Goal: Information Seeking & Learning: Learn about a topic

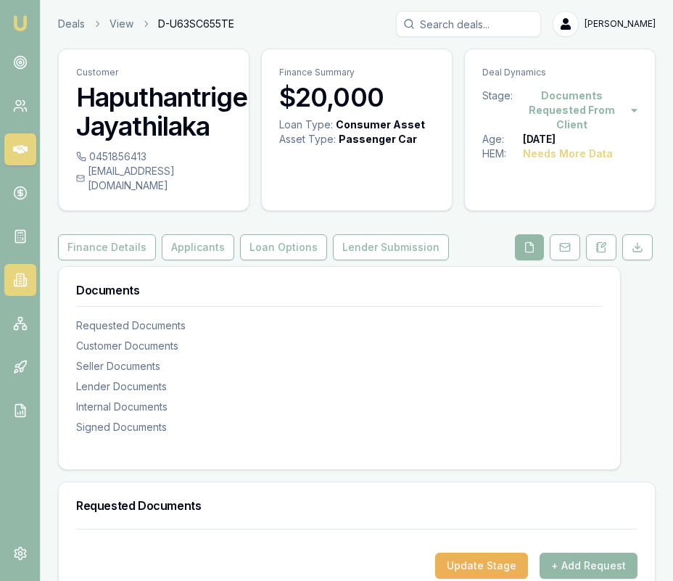
scroll to position [4, 0]
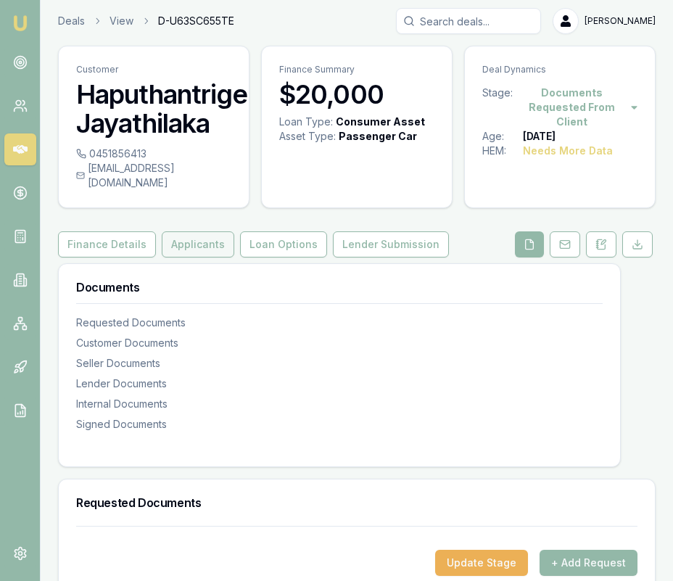
click at [184, 232] on button "Applicants" at bounding box center [198, 244] width 73 height 26
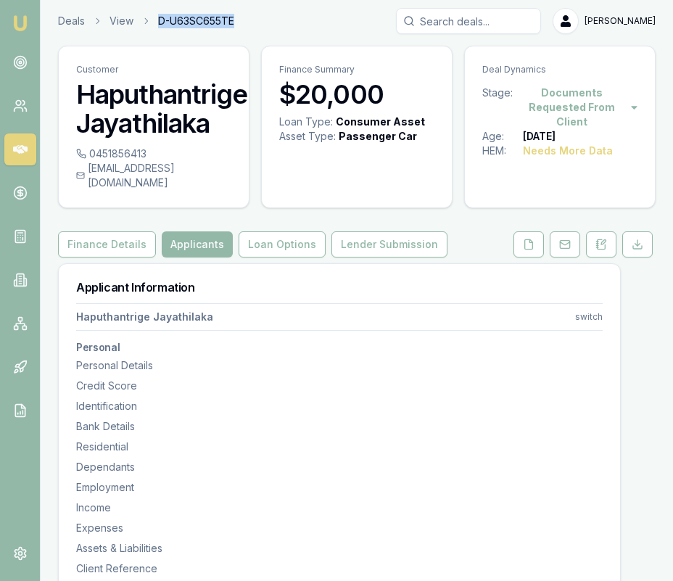
drag, startPoint x: 247, startPoint y: 20, endPoint x: 160, endPoint y: 21, distance: 87.8
click at [160, 21] on div "Deals View D-U63SC655TE [PERSON_NAME]" at bounding box center [356, 21] width 597 height 26
copy span "D-U63SC655TE"
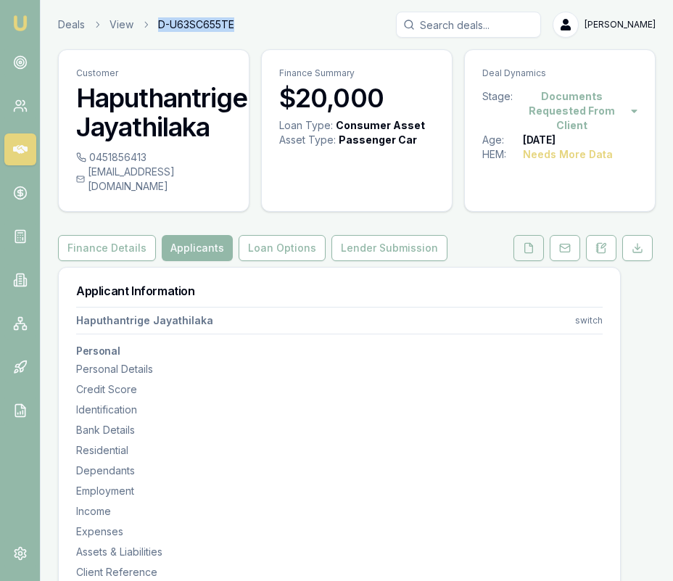
click at [530, 242] on icon at bounding box center [529, 248] width 12 height 12
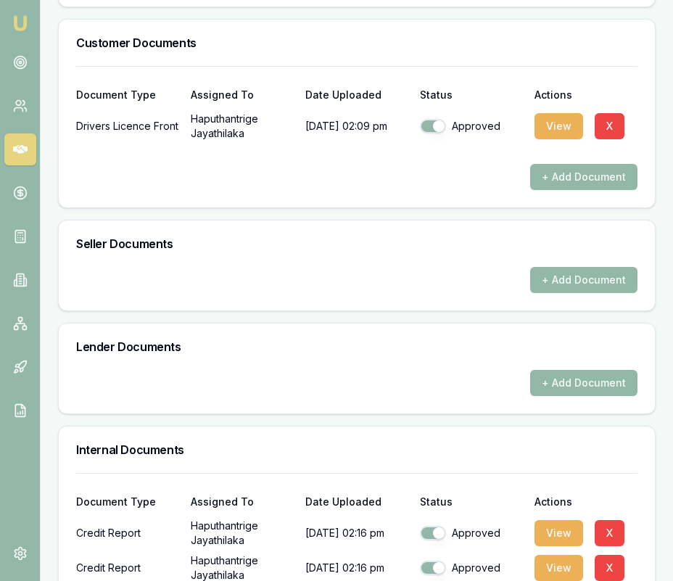
scroll to position [591, 0]
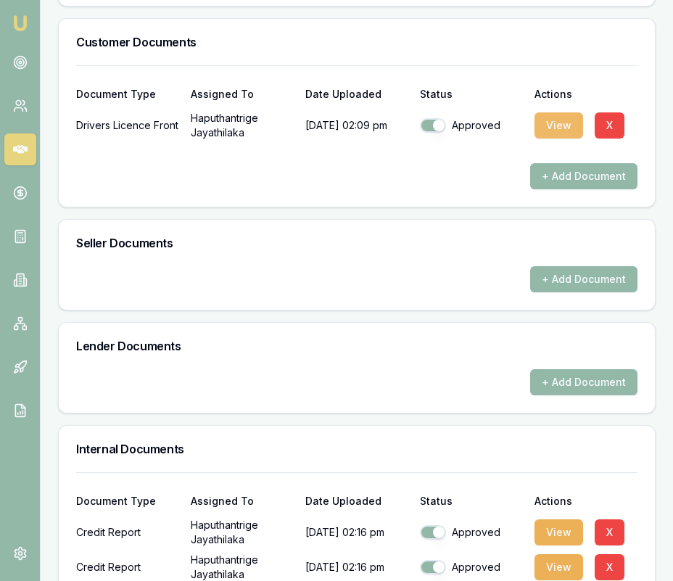
click at [544, 112] on button "View" at bounding box center [558, 125] width 49 height 26
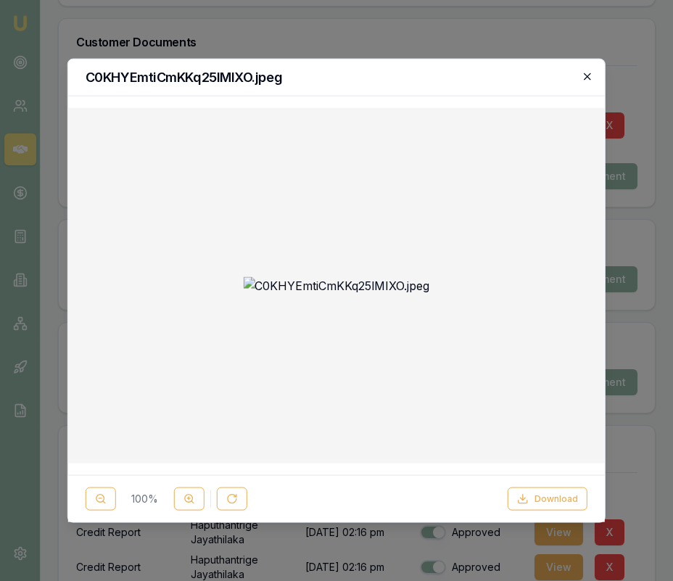
click at [590, 78] on icon "button" at bounding box center [587, 76] width 7 height 7
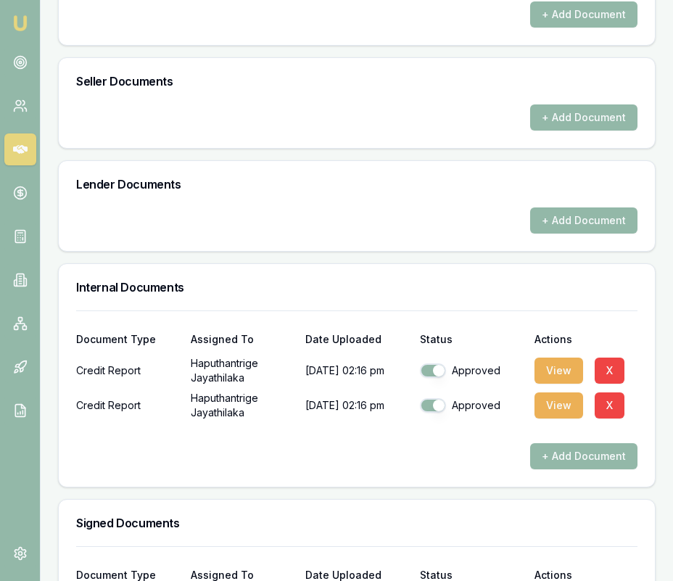
scroll to position [756, 0]
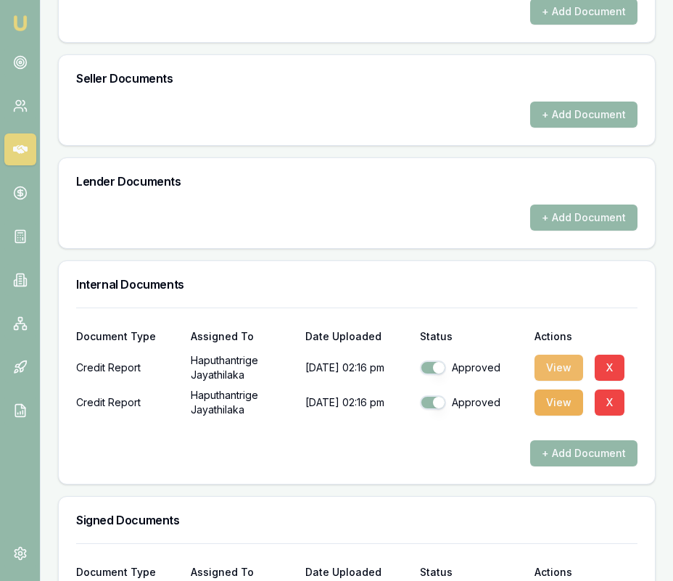
click at [550, 355] on button "View" at bounding box center [558, 368] width 49 height 26
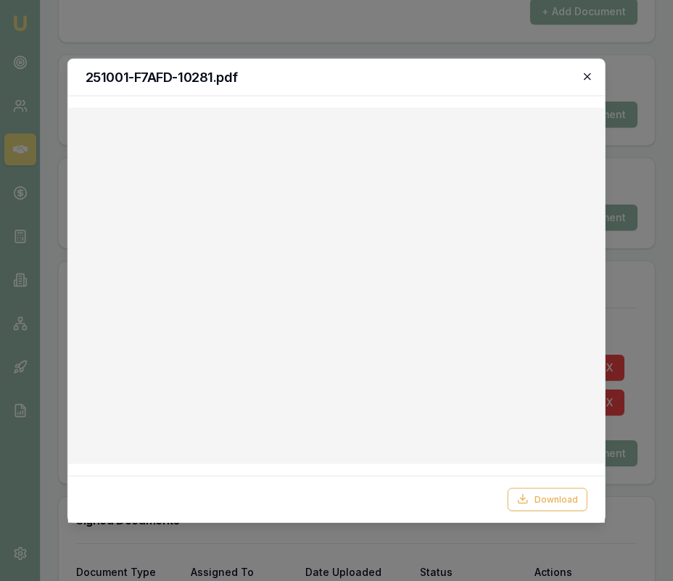
click at [589, 76] on icon "button" at bounding box center [588, 76] width 12 height 12
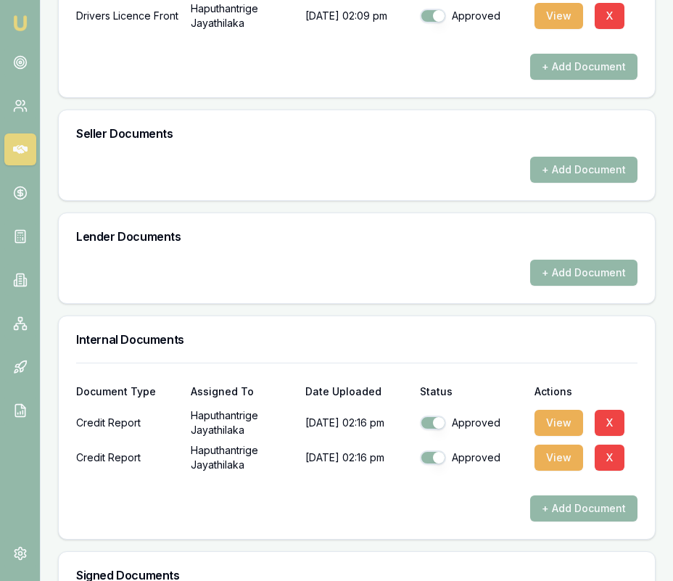
scroll to position [0, 0]
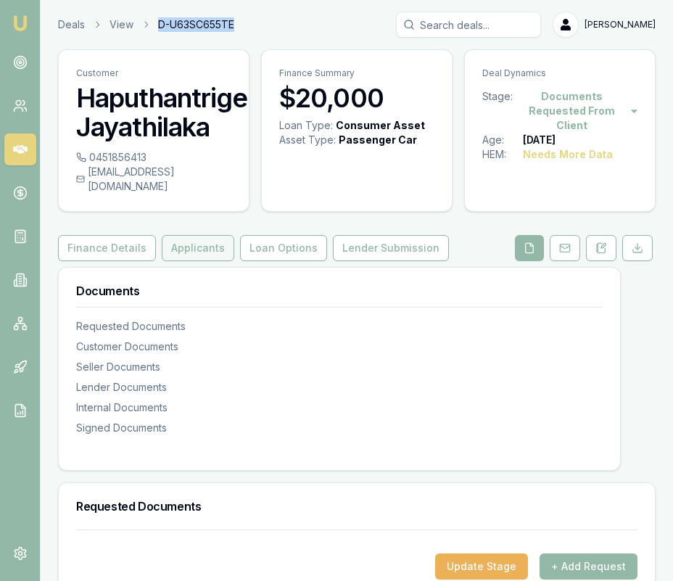
click at [197, 235] on button "Applicants" at bounding box center [198, 248] width 73 height 26
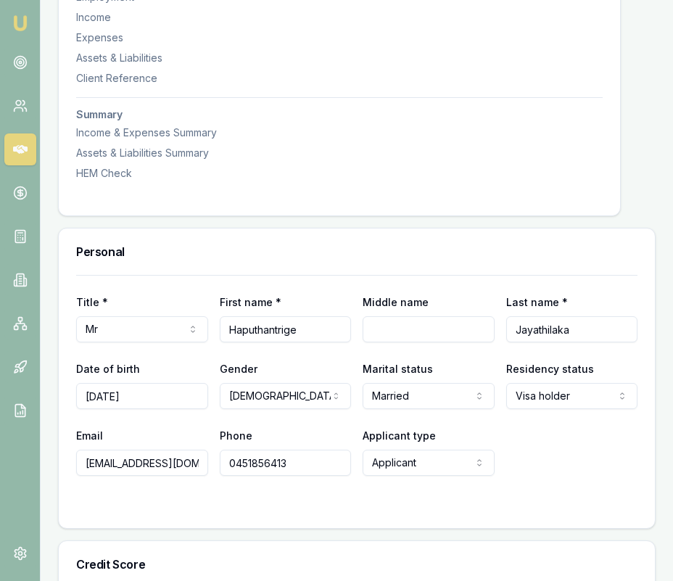
scroll to position [514, 0]
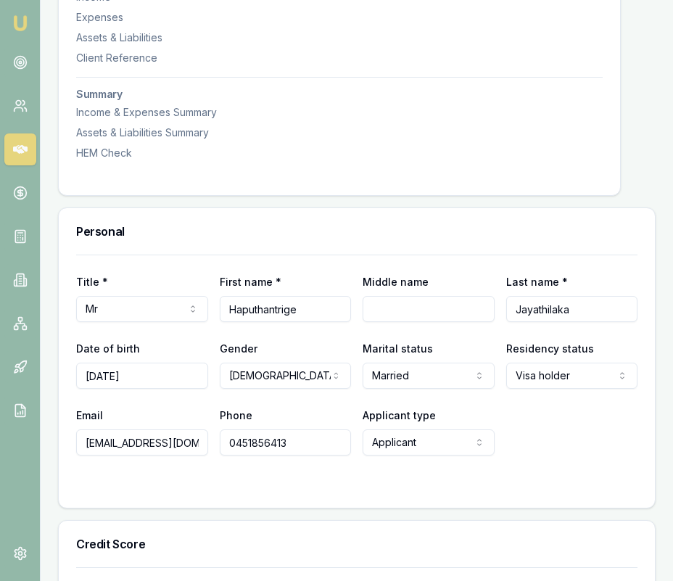
click at [274, 296] on input "Haputhantrige" at bounding box center [286, 309] width 132 height 26
click at [273, 296] on input "Haputhantrige" at bounding box center [286, 309] width 132 height 26
click at [537, 296] on input "Jayathilaka" at bounding box center [572, 309] width 132 height 26
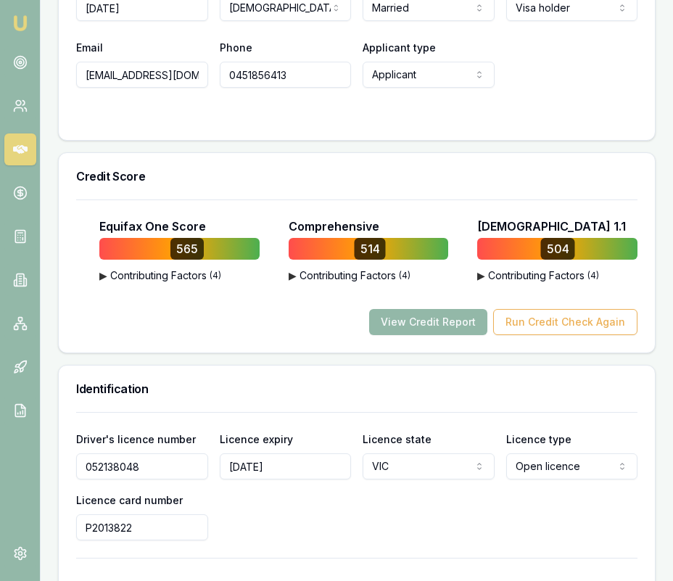
scroll to position [909, 0]
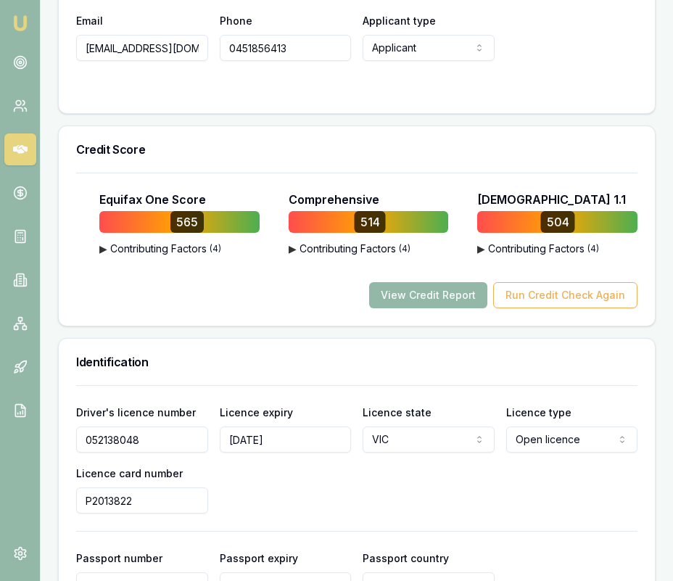
click at [145, 431] on input "052138048" at bounding box center [142, 439] width 132 height 26
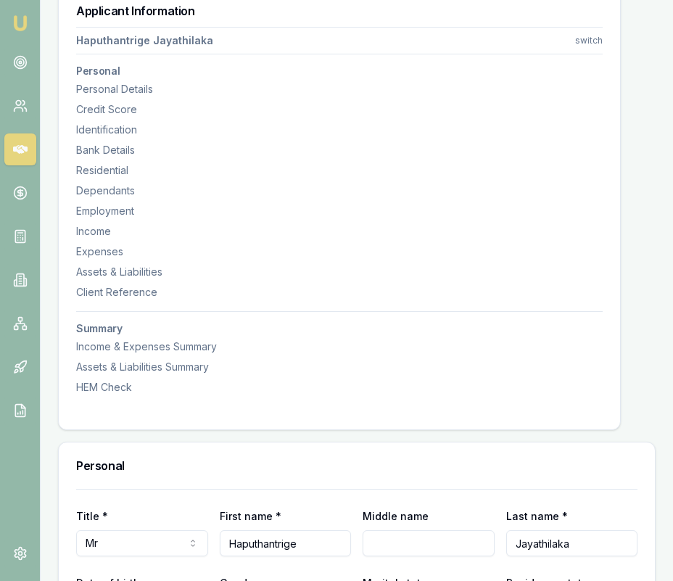
scroll to position [0, 0]
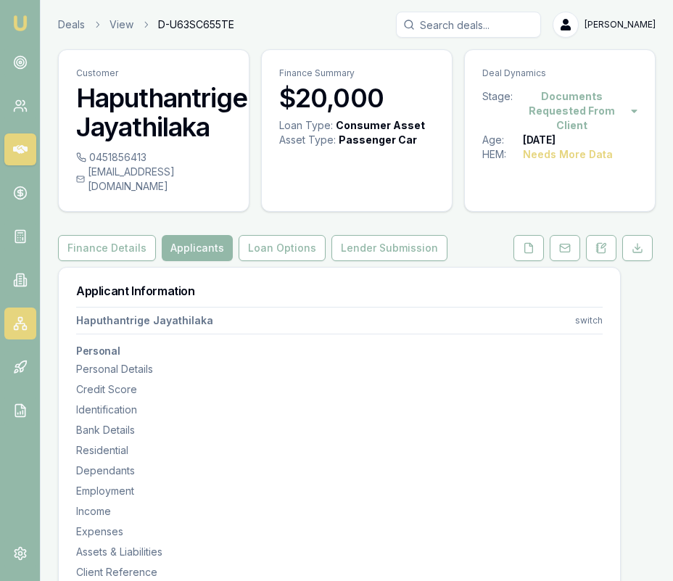
click at [22, 332] on link at bounding box center [20, 323] width 32 height 32
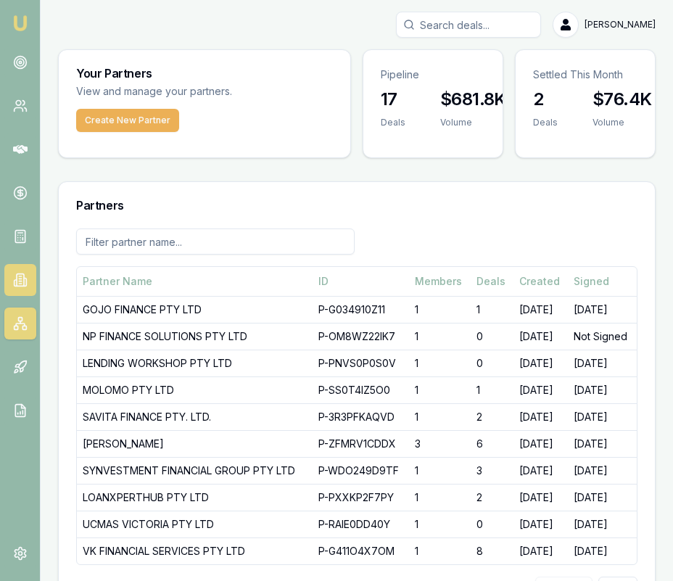
click at [25, 278] on icon at bounding box center [25, 282] width 2 height 8
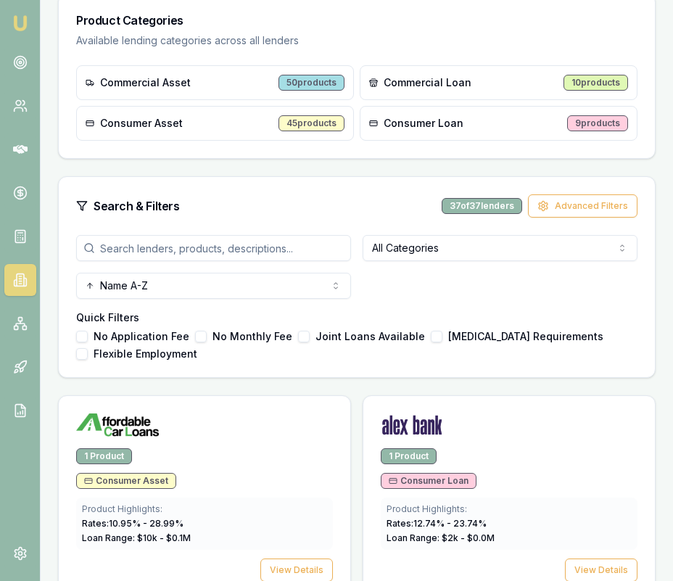
scroll to position [339, 0]
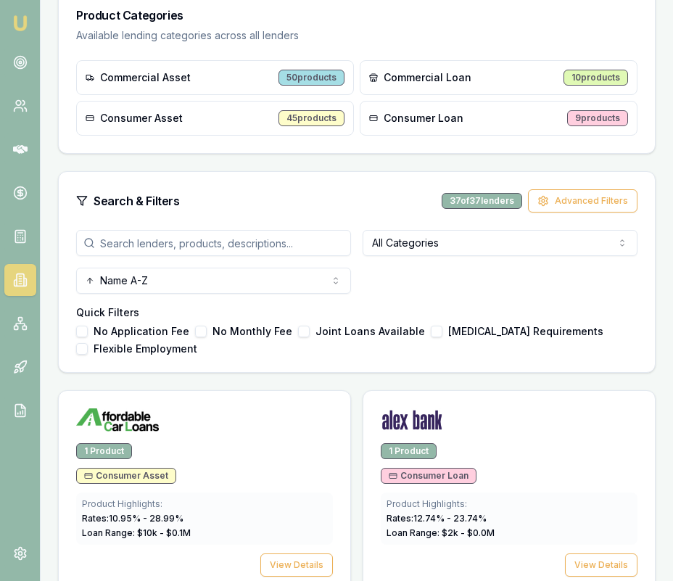
click at [243, 237] on input "search" at bounding box center [213, 243] width 275 height 26
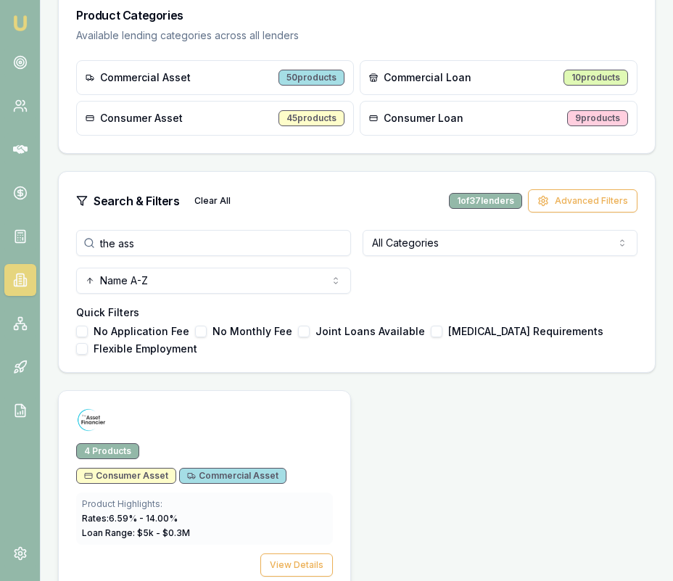
scroll to position [365, 0]
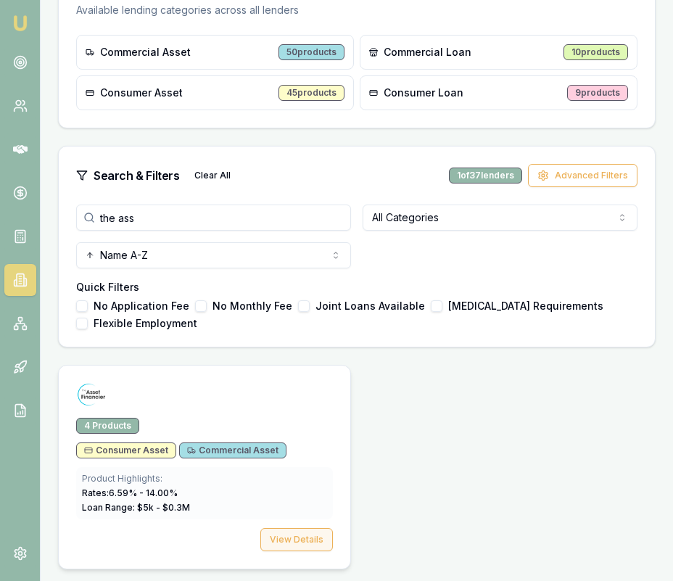
type input "the ass"
click at [319, 547] on button "View Details" at bounding box center [296, 539] width 73 height 23
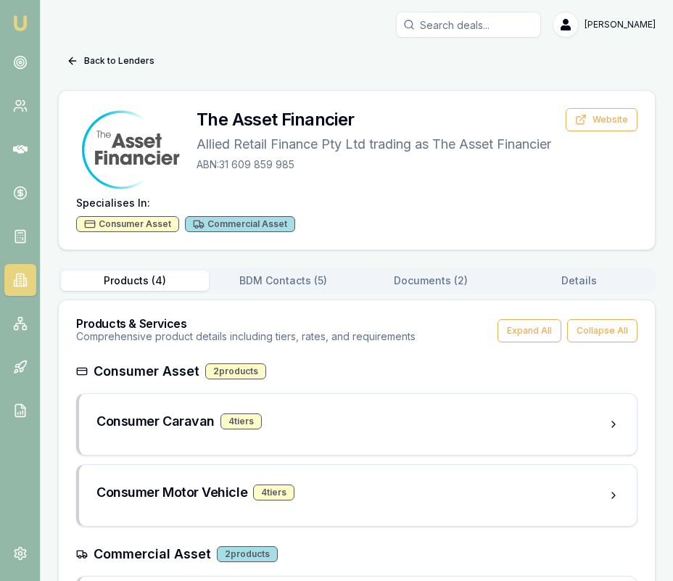
click at [463, 270] on div "Products ( 4 ) BDM Contacts ( 5 ) Documents ( 2 ) Details" at bounding box center [356, 281] width 597 height 26
click at [459, 280] on button "Documents ( 2 )" at bounding box center [431, 280] width 148 height 20
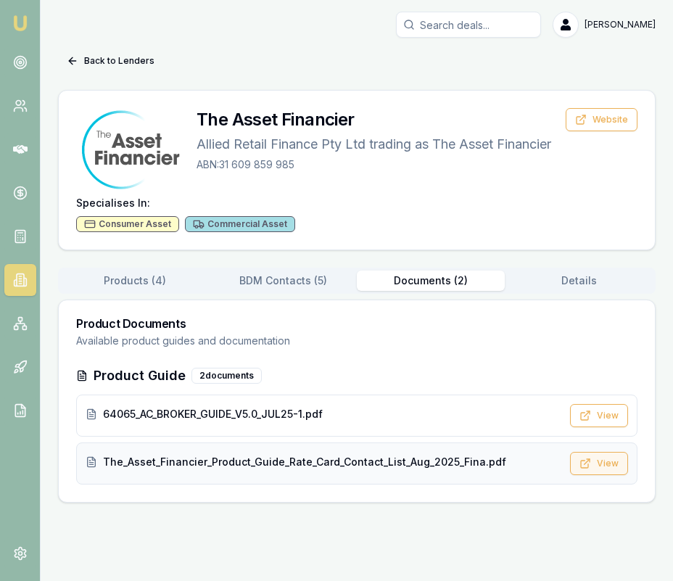
click at [610, 466] on button "View" at bounding box center [599, 463] width 58 height 23
